Goal: Task Accomplishment & Management: Manage account settings

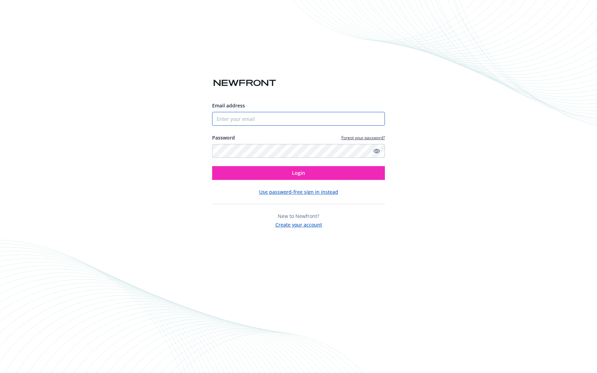
click at [263, 118] on input "Email address" at bounding box center [298, 119] width 173 height 14
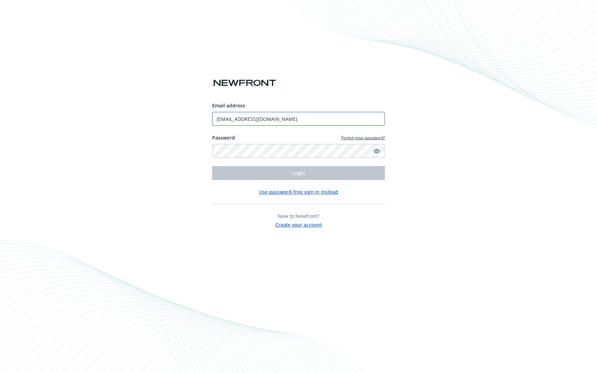
type input "[EMAIL_ADDRESS][DOMAIN_NAME]"
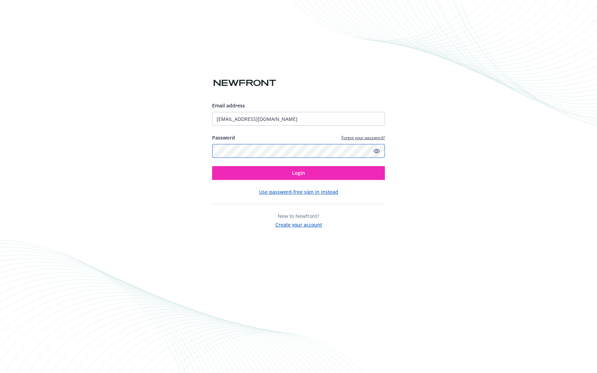
click at [212, 166] on button "Login" at bounding box center [298, 173] width 173 height 14
